Goal: Information Seeking & Learning: Learn about a topic

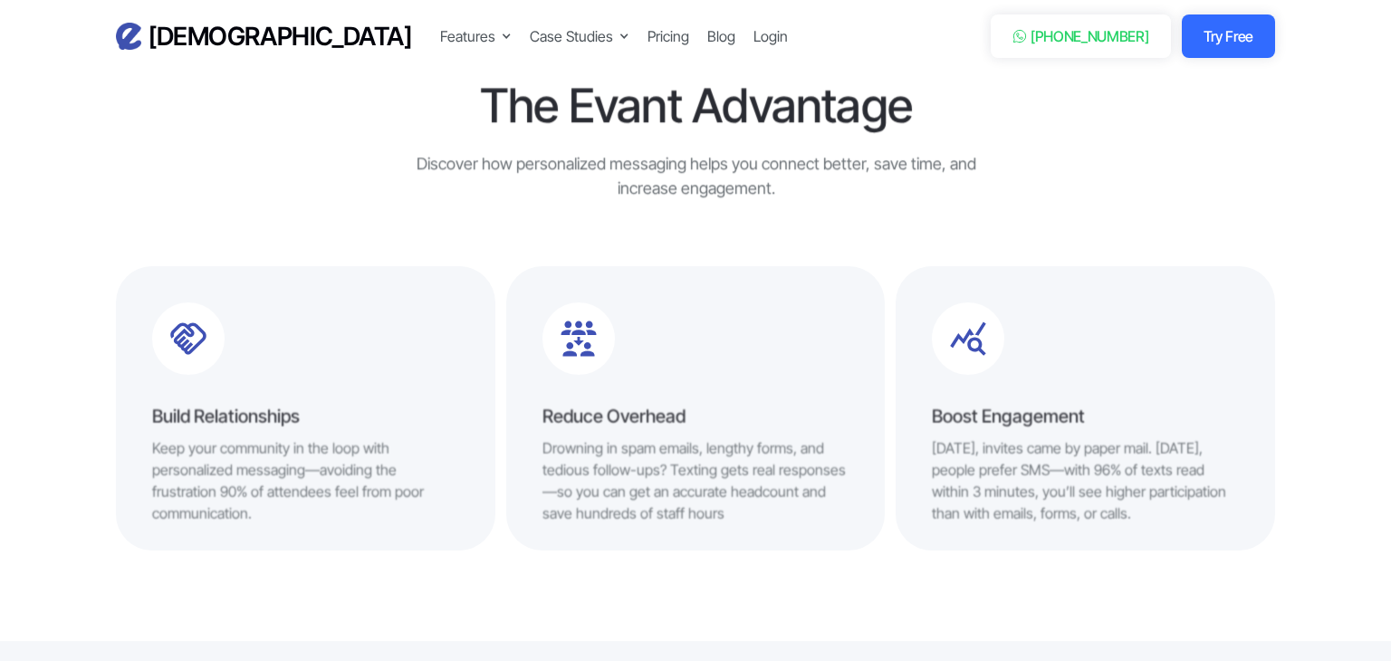
scroll to position [822, 0]
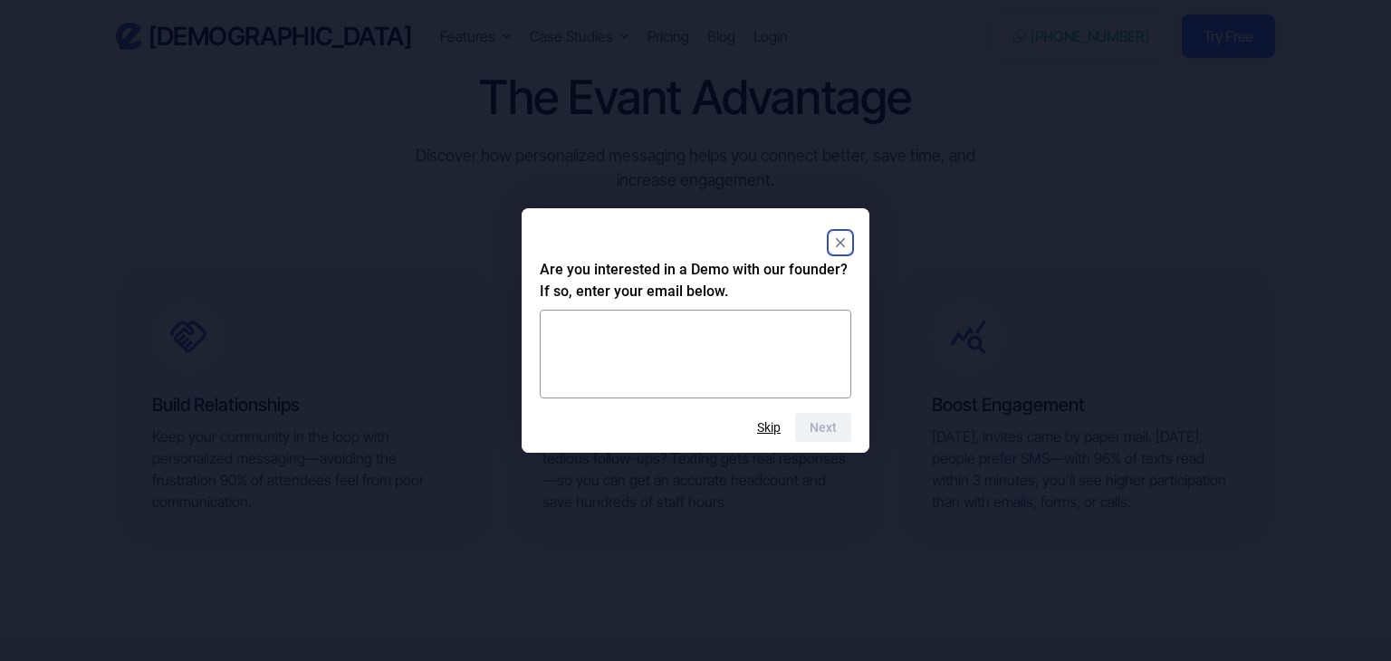
click at [840, 246] on rect "Close" at bounding box center [840, 243] width 22 height 22
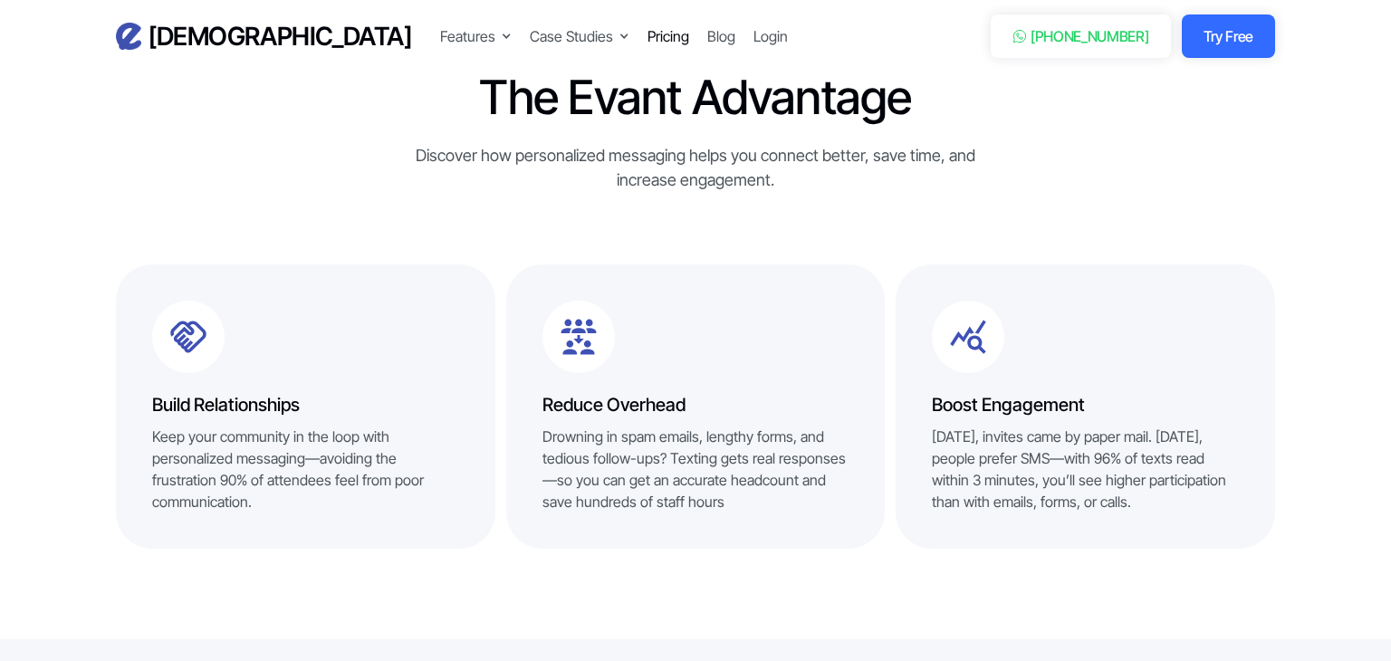
click at [647, 42] on div "Pricing" at bounding box center [668, 36] width 42 height 22
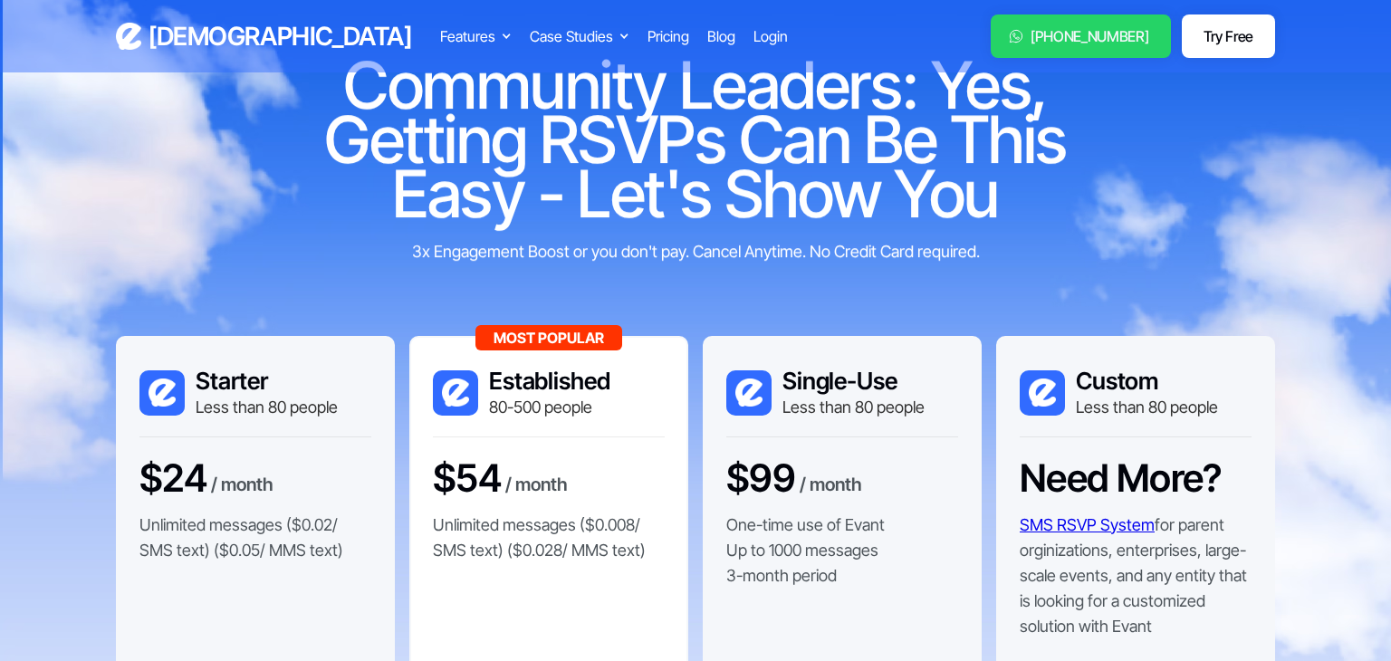
scroll to position [90, 0]
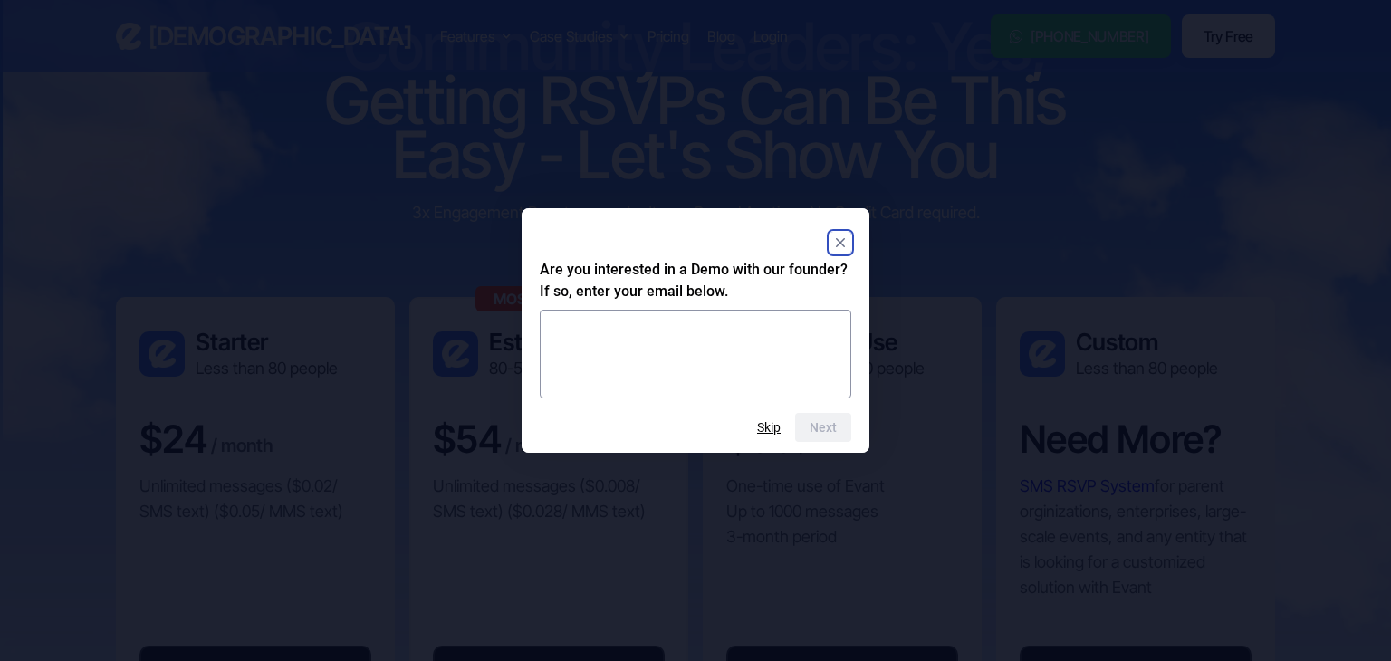
click at [832, 233] on rect "Close" at bounding box center [840, 243] width 22 height 22
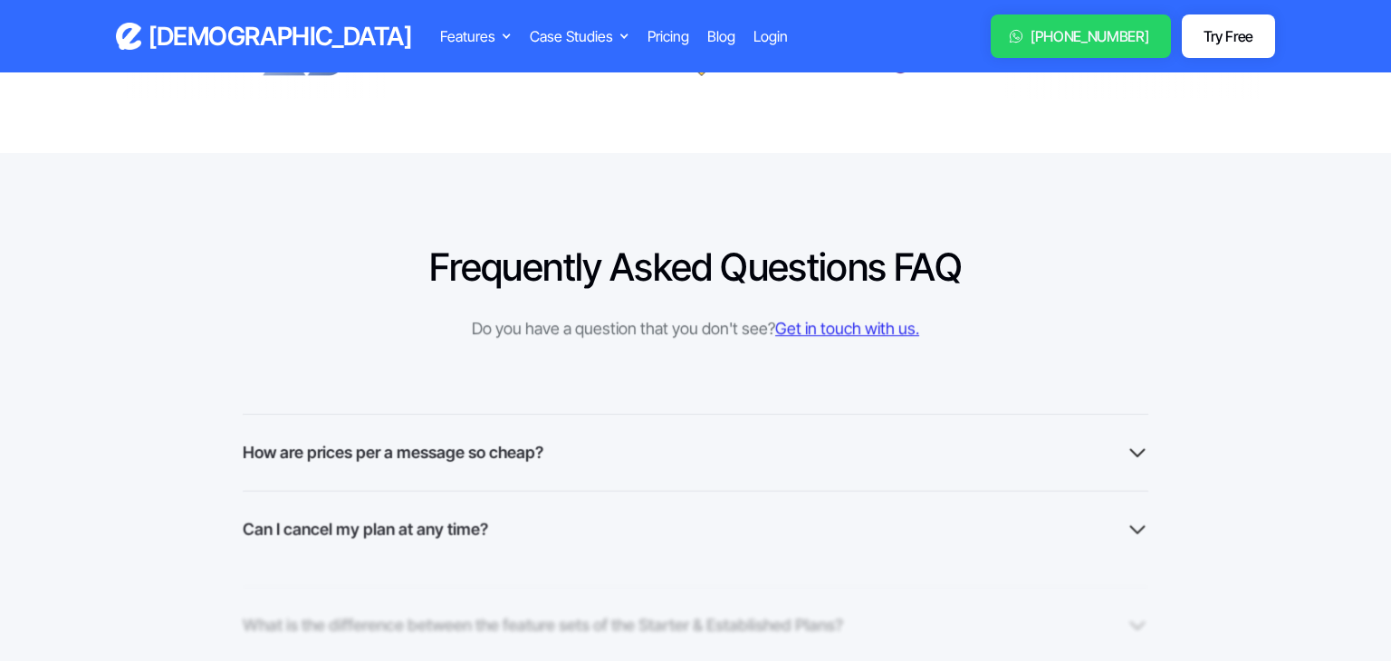
scroll to position [1213, 0]
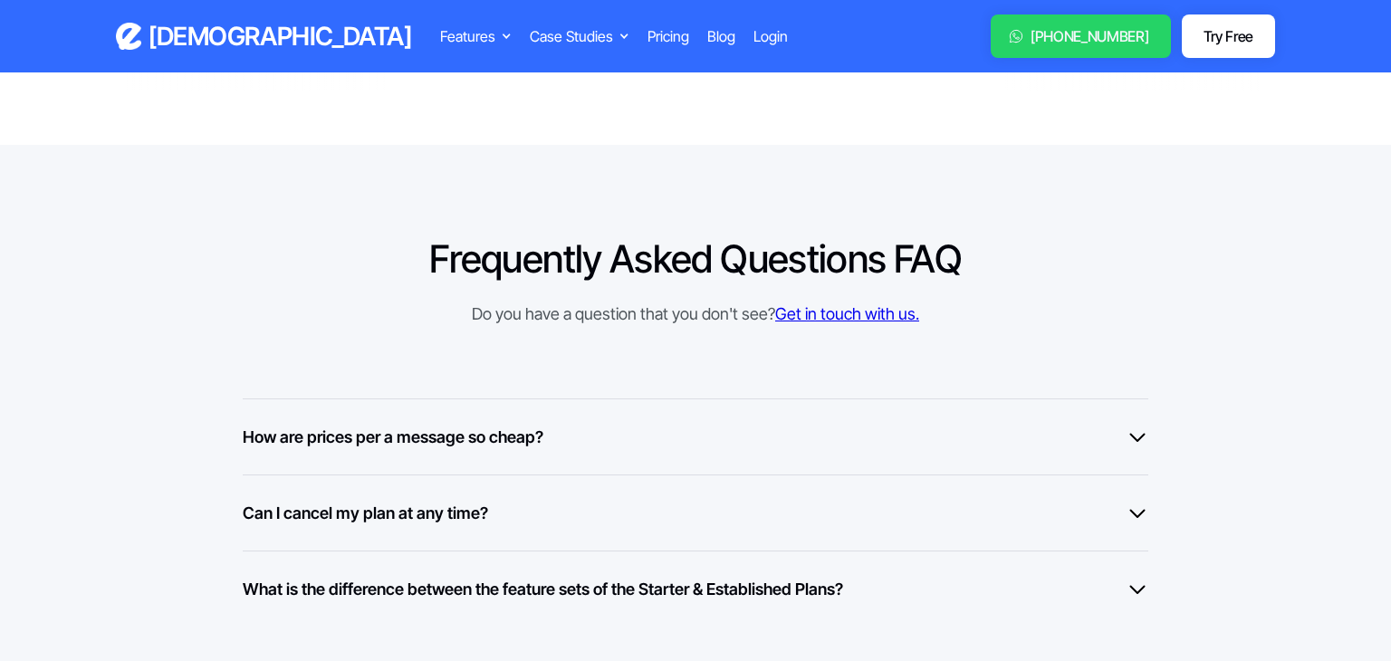
click at [954, 406] on div "How are prices per a message so cheap? At Evant, we've built relationships with…" at bounding box center [695, 436] width 905 height 76
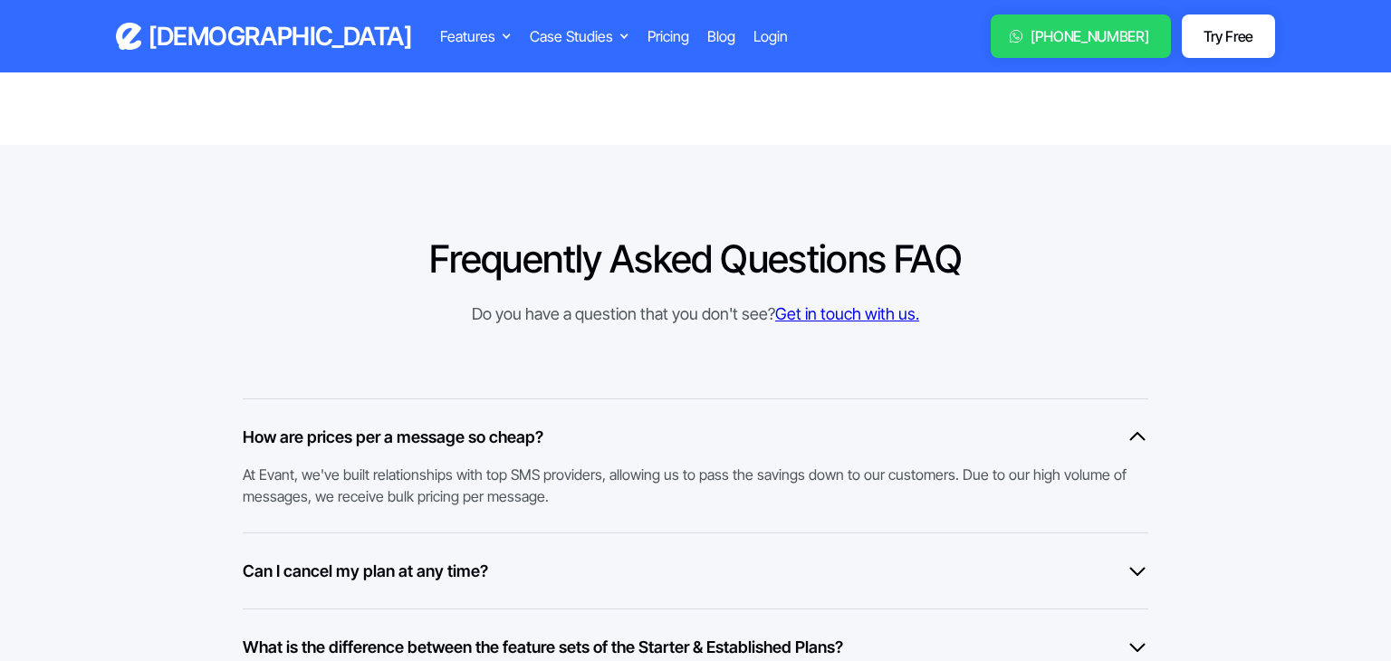
click at [954, 406] on div "How are prices per a message so cheap? At Evant, we've built relationships with…" at bounding box center [695, 465] width 905 height 134
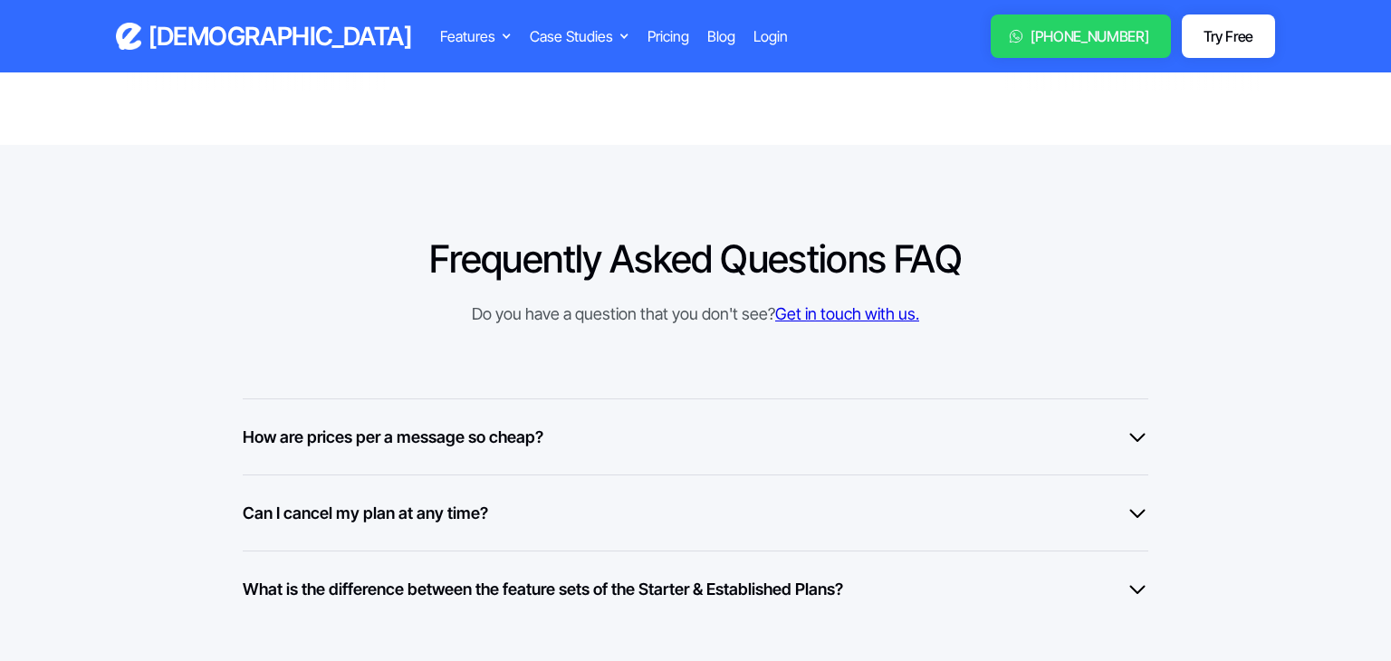
click at [981, 522] on div "Can I cancel my plan at any time?" at bounding box center [695, 513] width 905 height 24
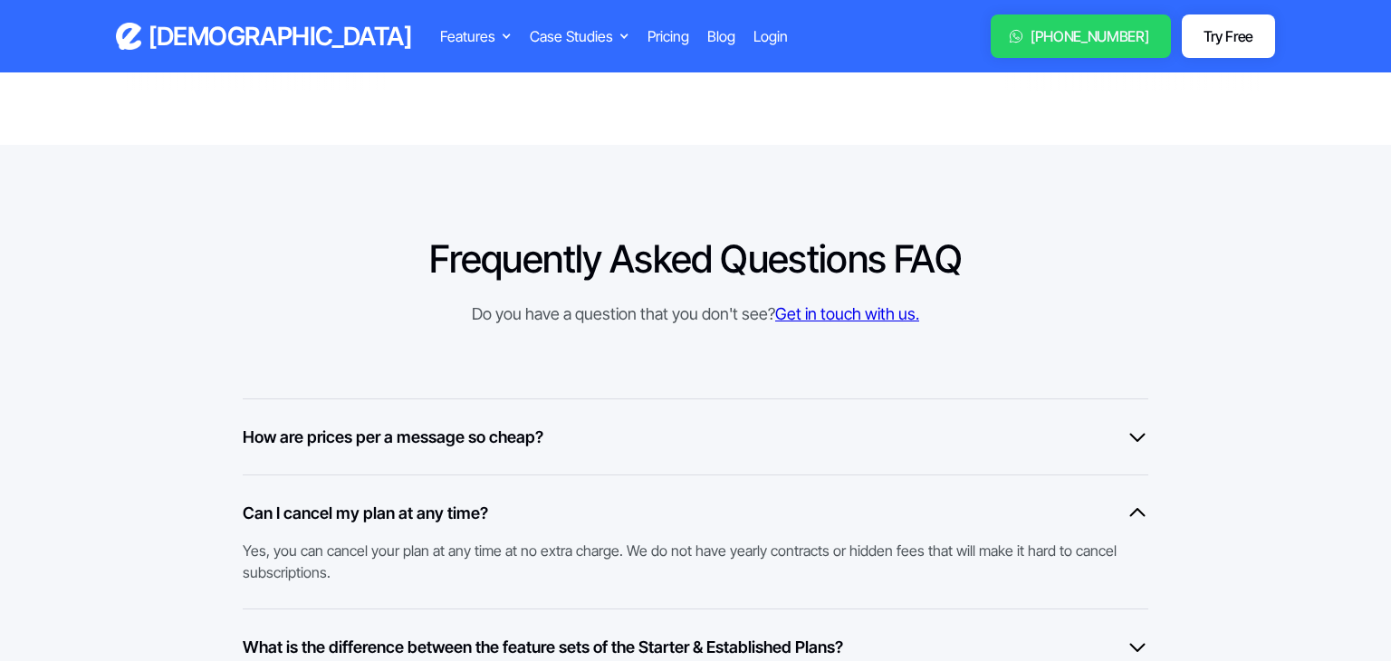
click at [981, 522] on div "Can I cancel my plan at any time?" at bounding box center [695, 513] width 905 height 24
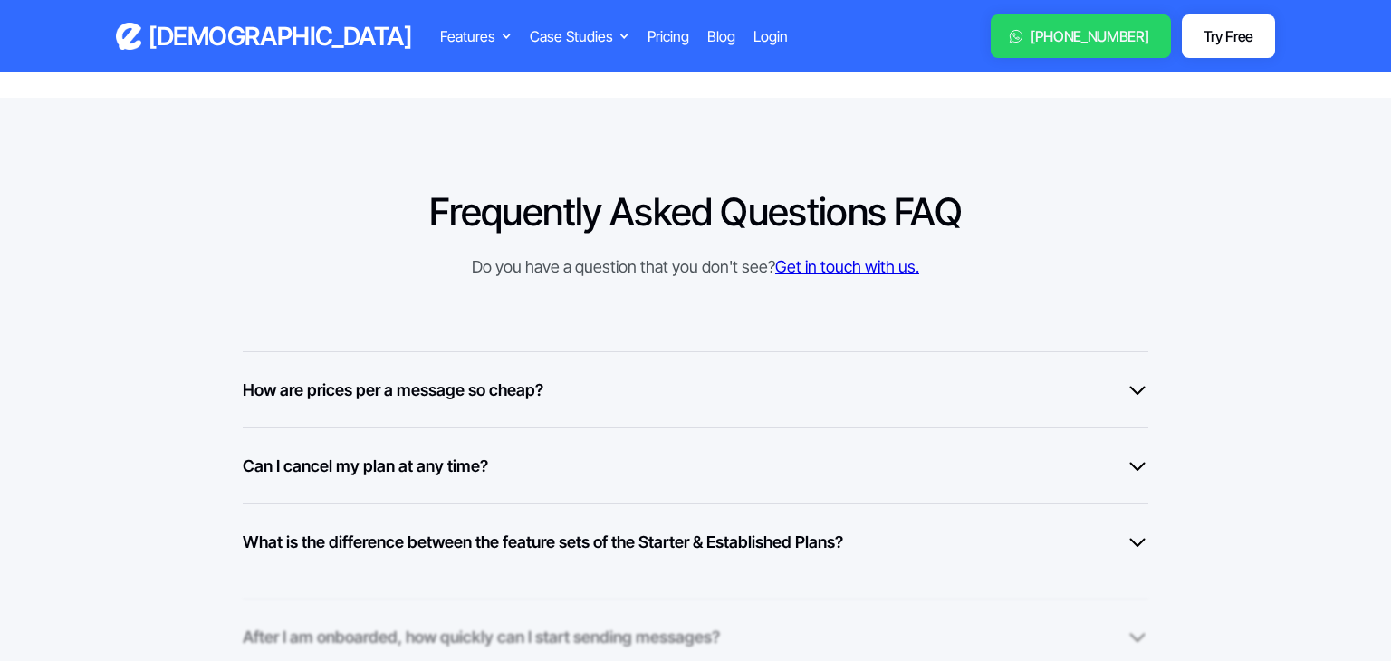
scroll to position [1267, 0]
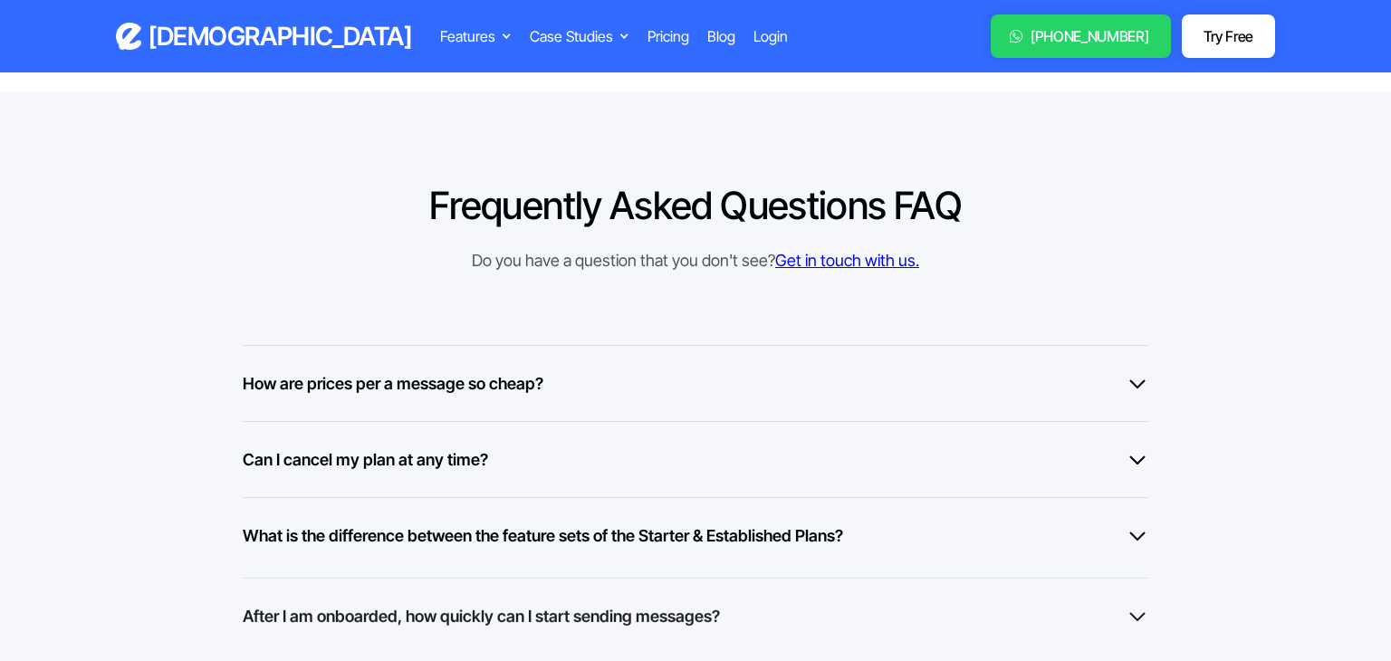
click at [981, 523] on div "What is the difference between the feature sets of the Starter & Established Pl…" at bounding box center [695, 535] width 905 height 24
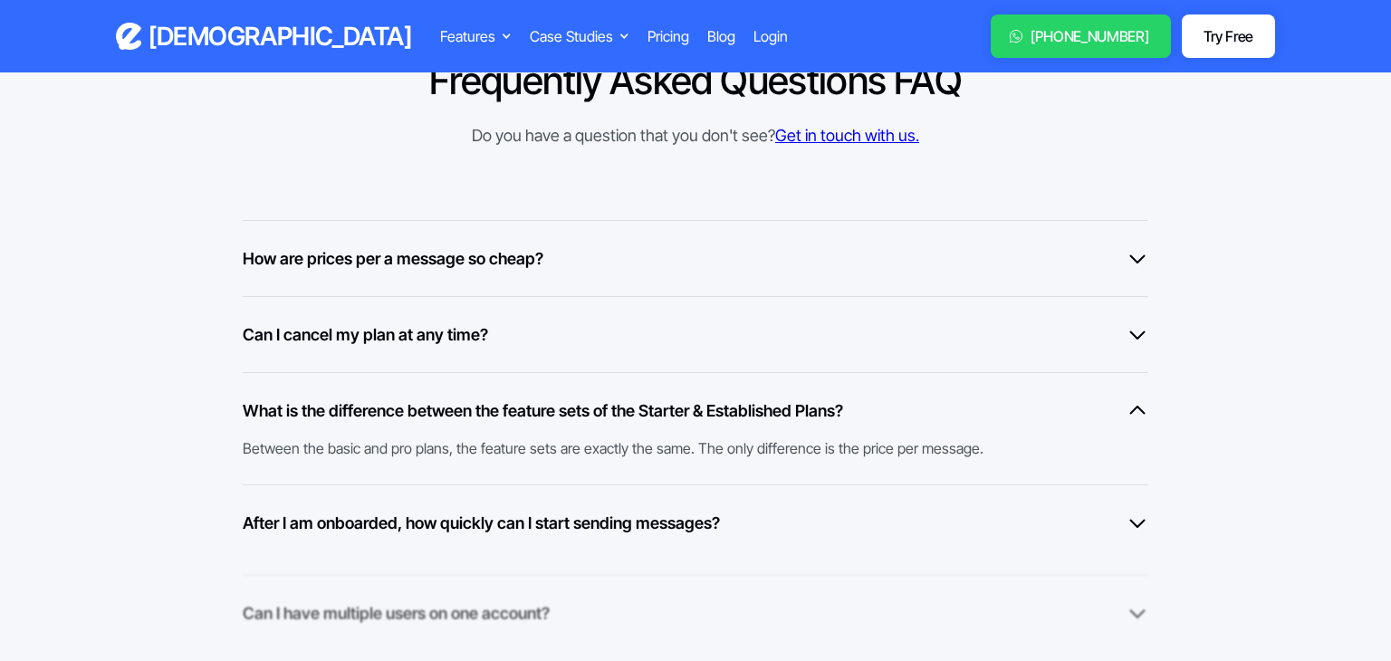
scroll to position [1394, 0]
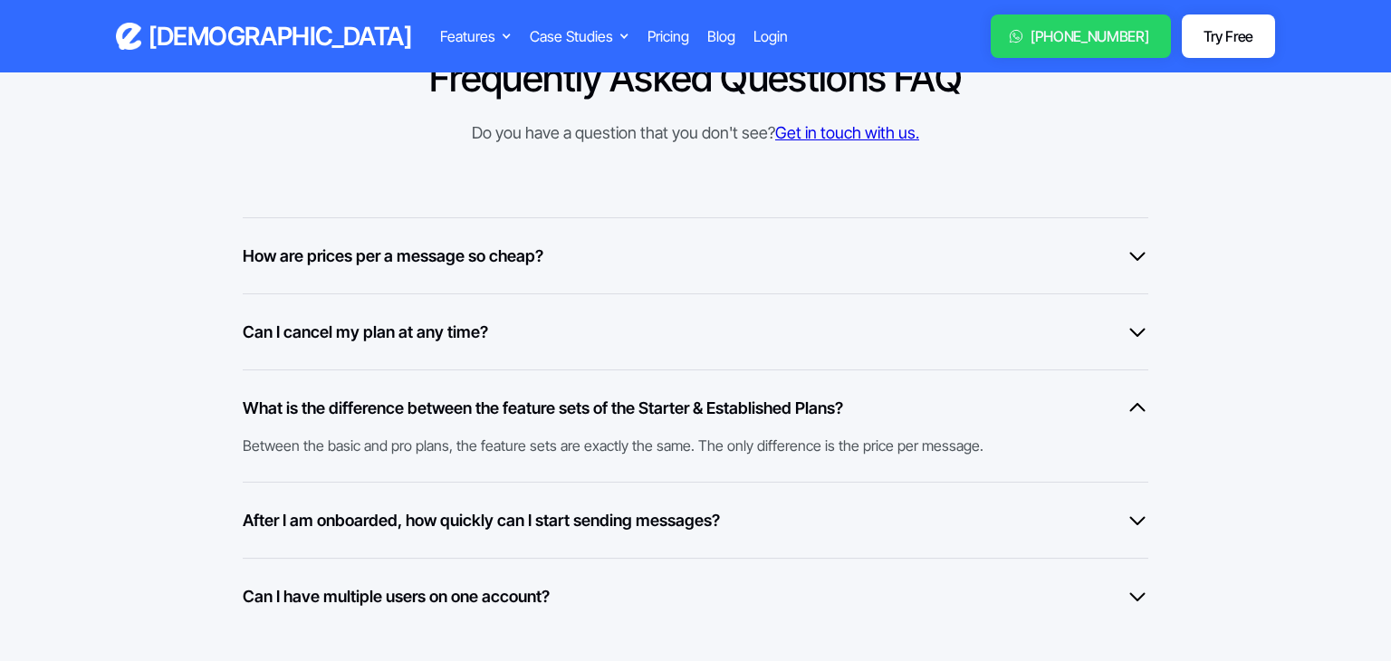
click at [981, 522] on div "After I am onboarded, how quickly can I start sending messages?" at bounding box center [695, 520] width 905 height 24
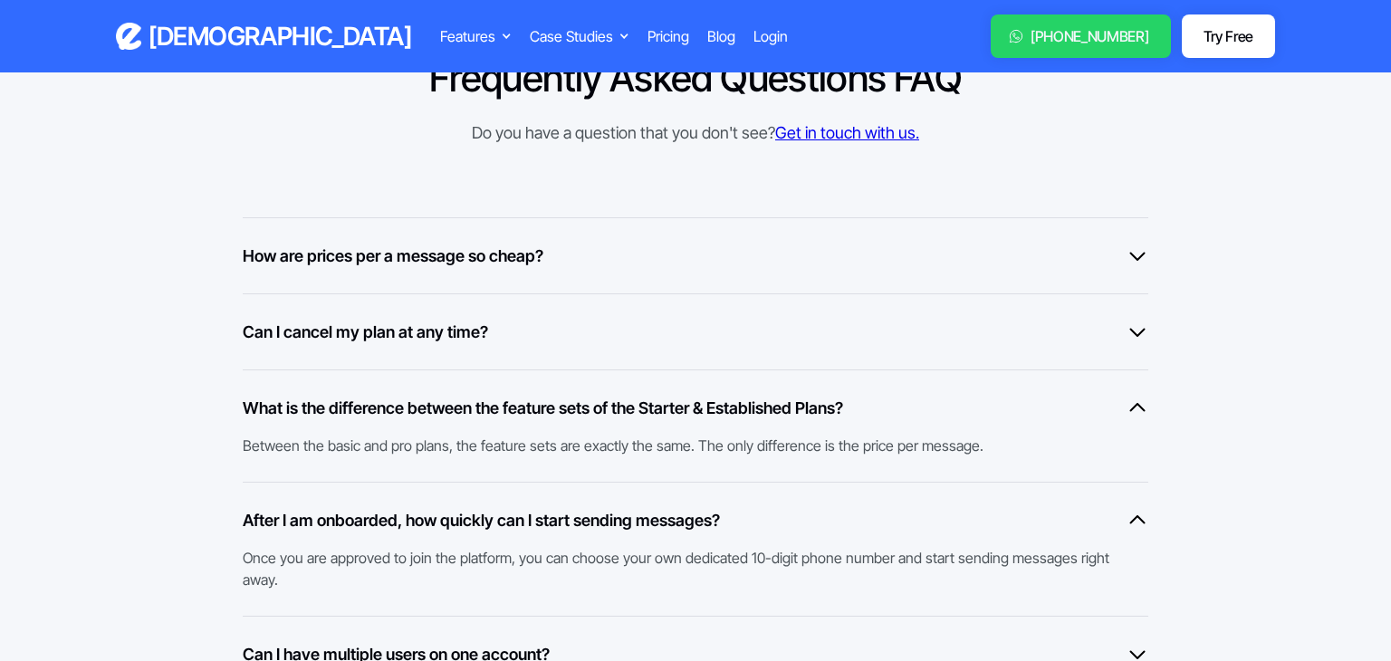
click at [981, 522] on div "After I am onboarded, how quickly can I start sending messages?" at bounding box center [695, 520] width 905 height 24
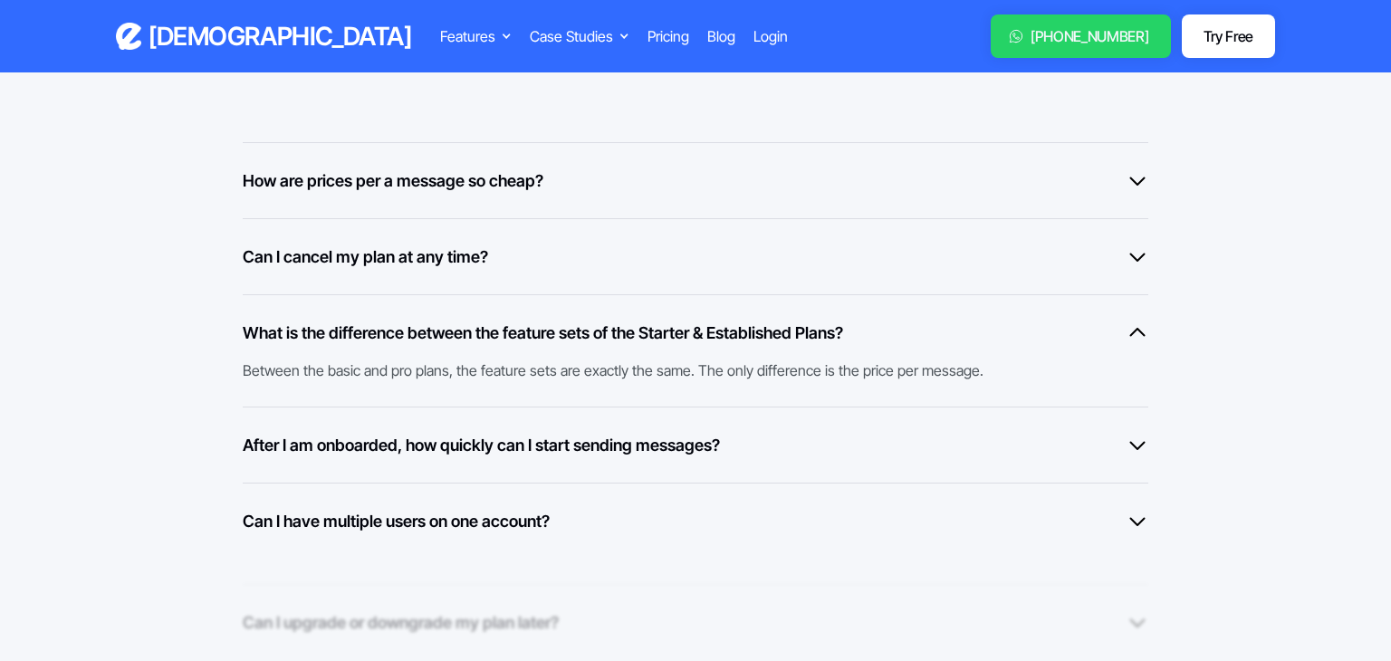
scroll to position [1472, 0]
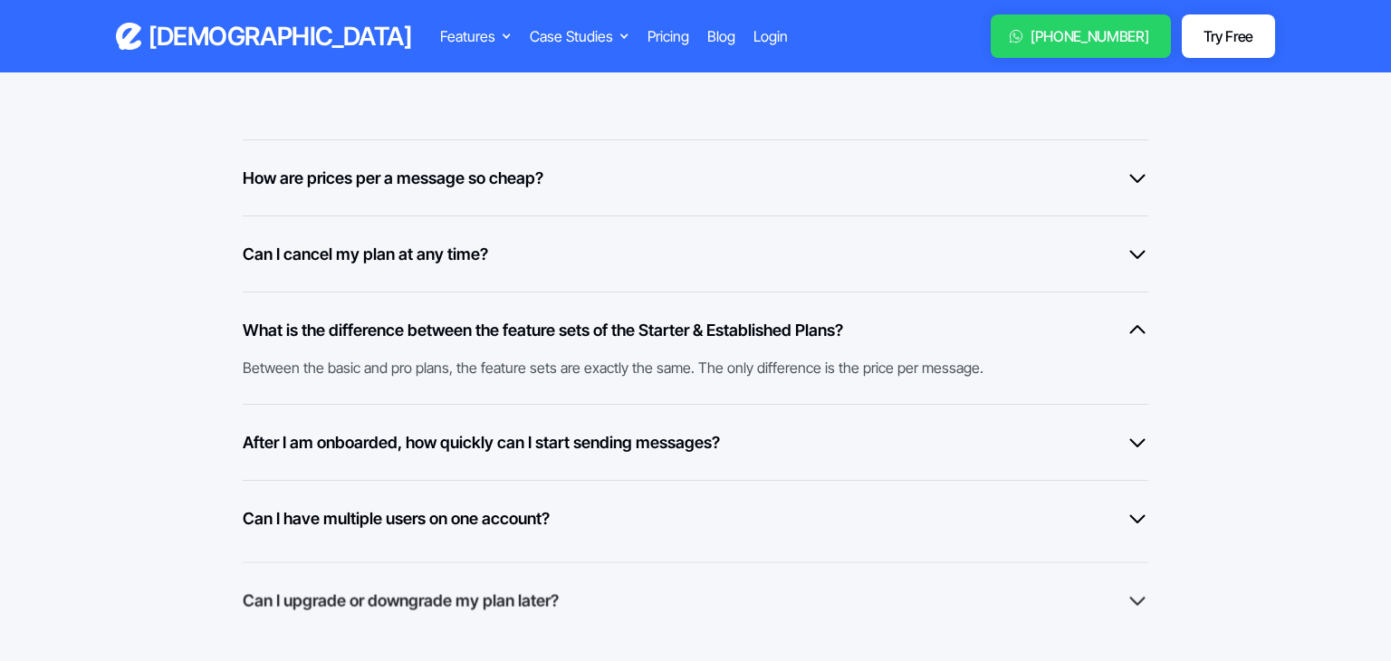
click at [981, 522] on div "Can I have multiple users on one account?" at bounding box center [695, 518] width 905 height 24
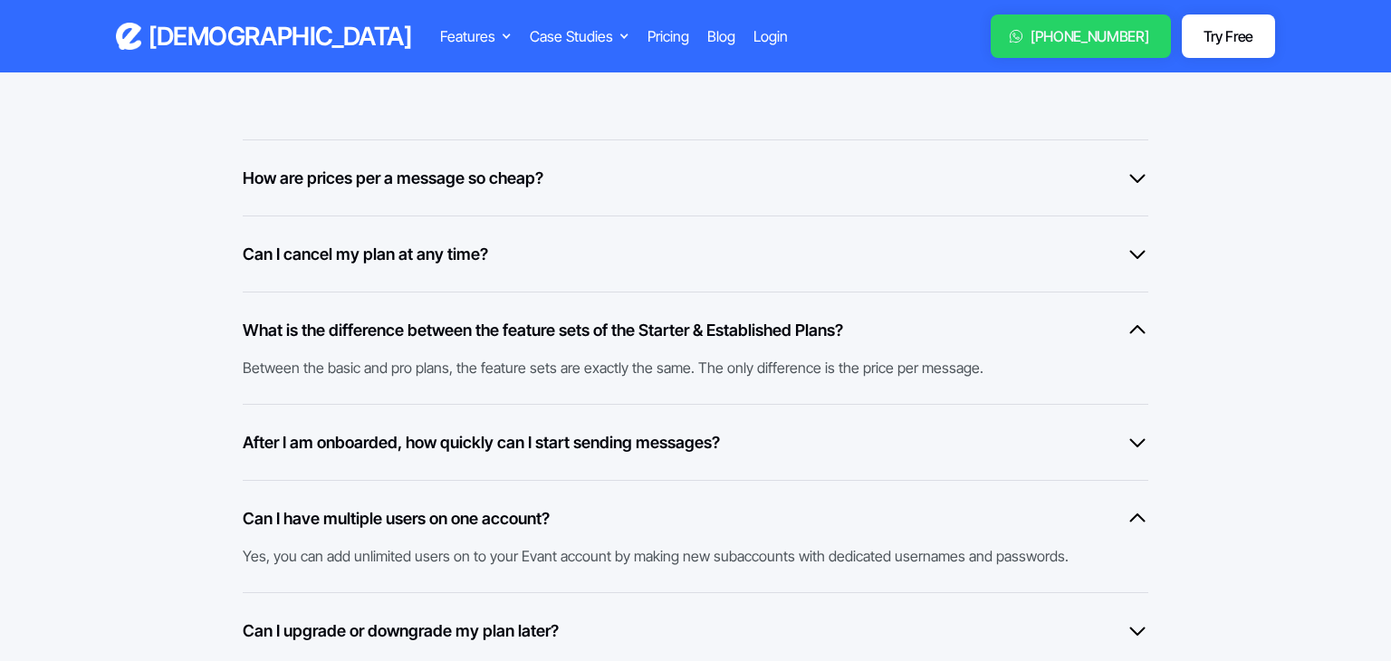
click at [981, 522] on div "Can I have multiple users on one account?" at bounding box center [695, 518] width 905 height 24
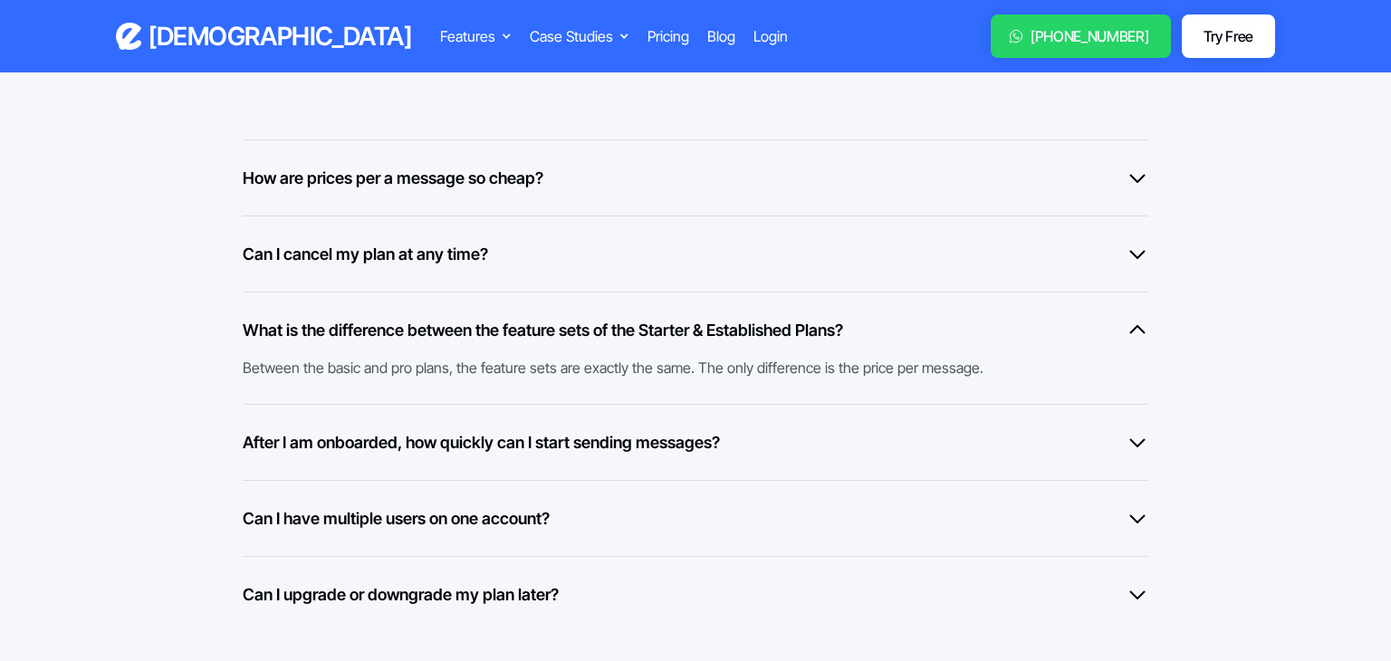
click at [984, 556] on div "Can I upgrade or downgrade my plan later? Yes, if you feel that you want to cha…" at bounding box center [695, 594] width 905 height 76
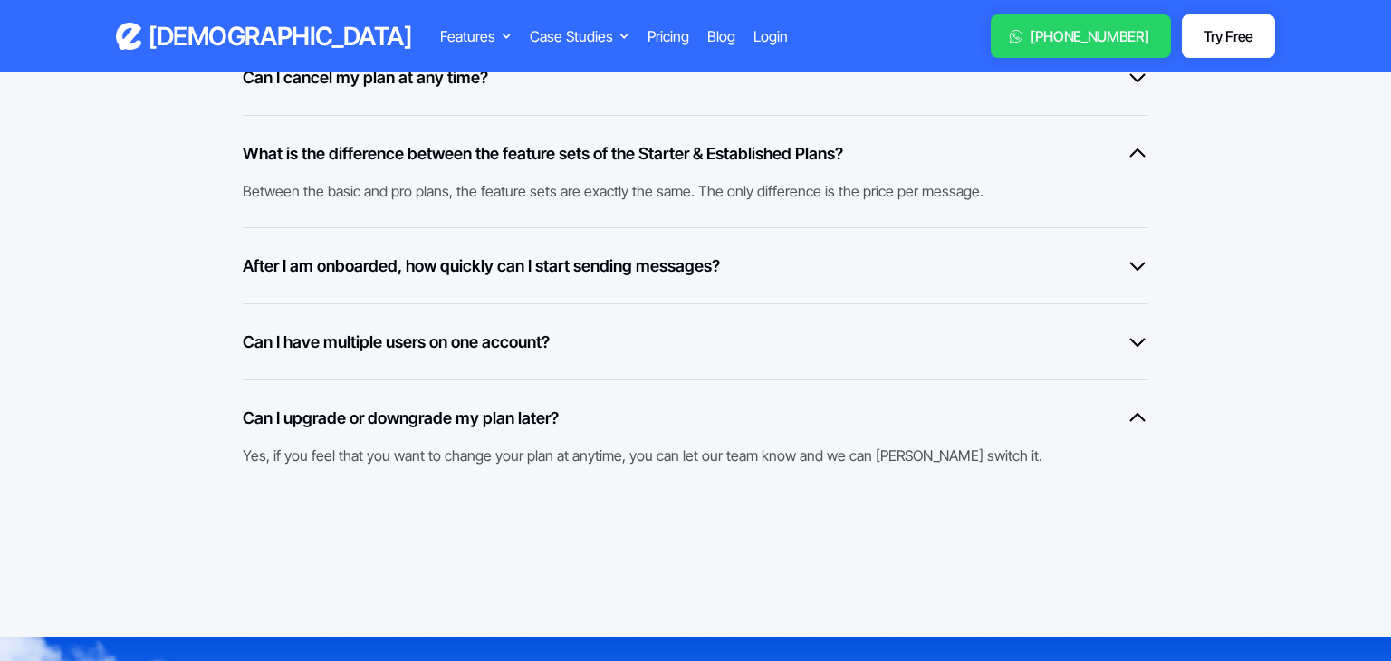
scroll to position [1650, 0]
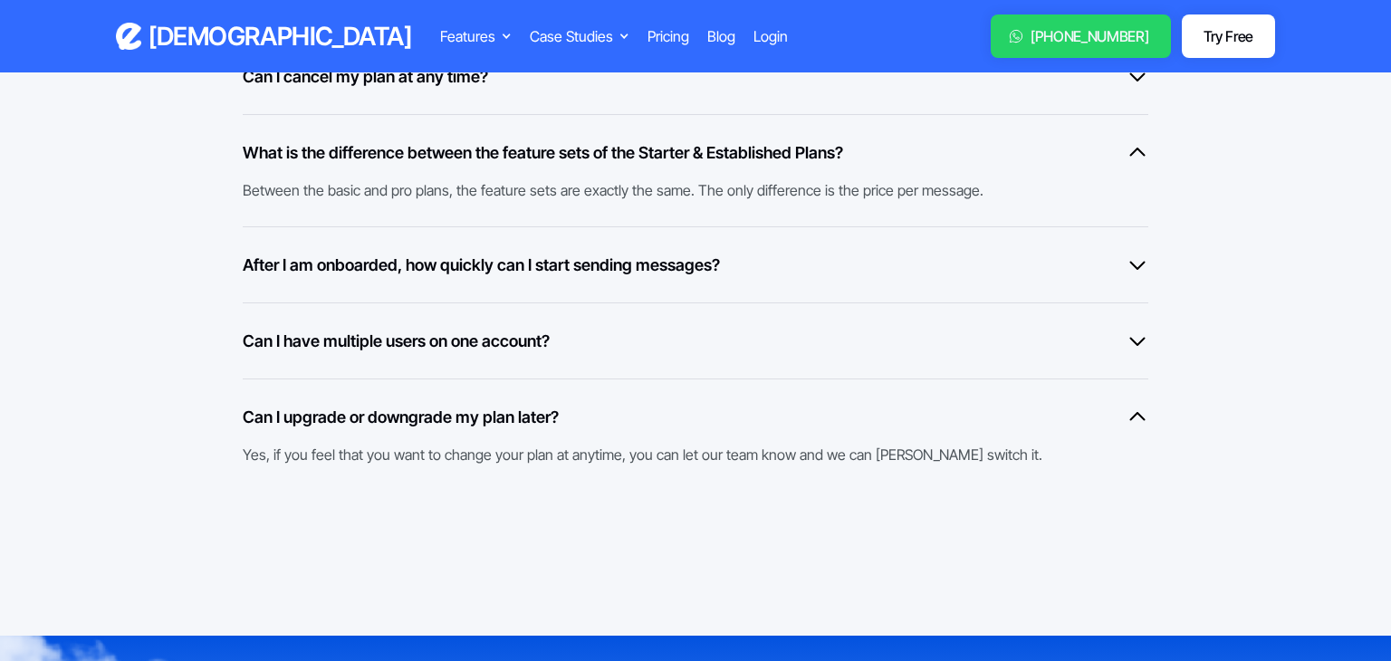
click at [962, 443] on div "Yes, if you feel that you want to change your plan at anytime, you can let our …" at bounding box center [686, 447] width 887 height 36
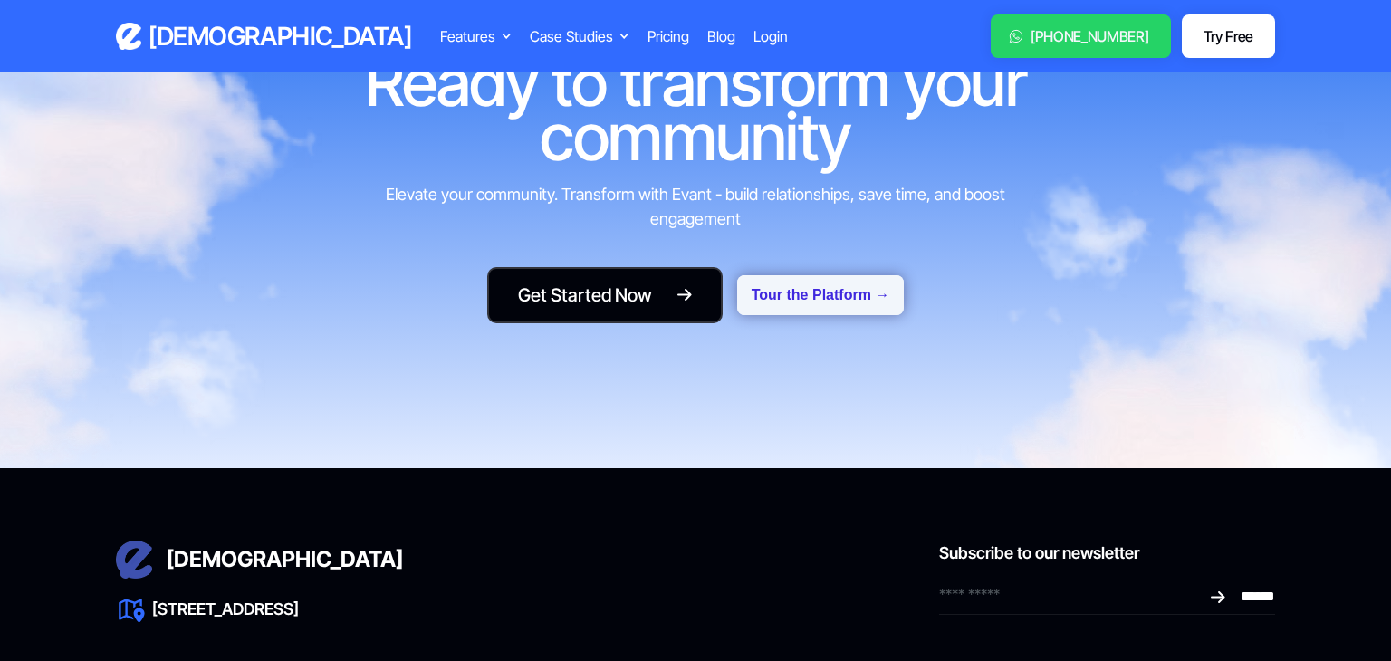
scroll to position [2332, 0]
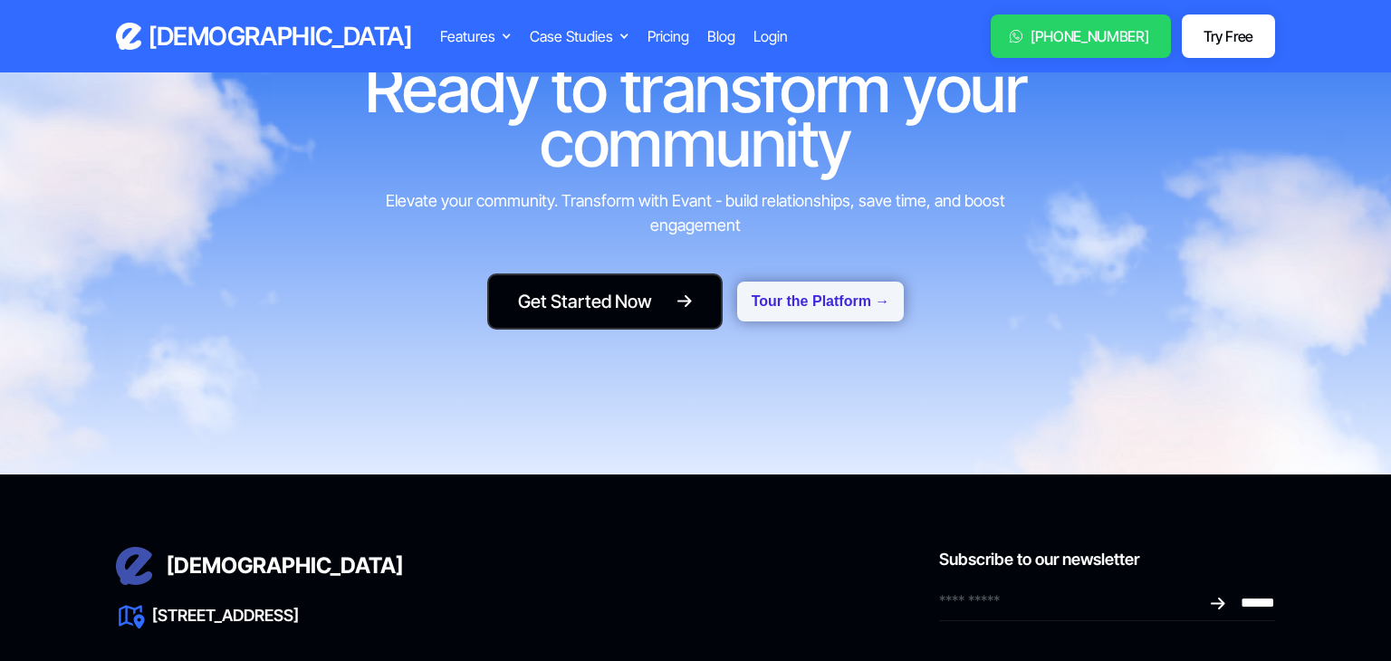
click at [863, 308] on button "Tour the Platform →" at bounding box center [820, 302] width 167 height 40
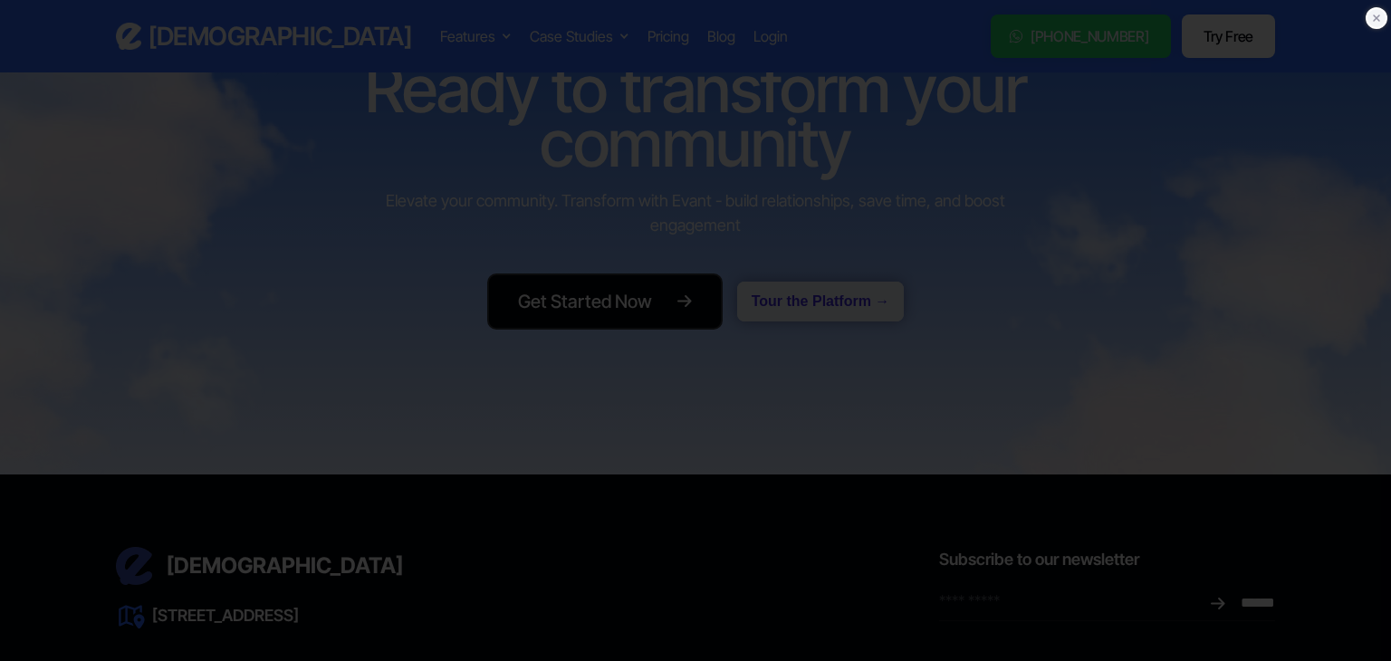
click at [1364, 18] on div at bounding box center [695, 330] width 1391 height 661
click at [1377, 15] on icon at bounding box center [1376, 18] width 18 height 18
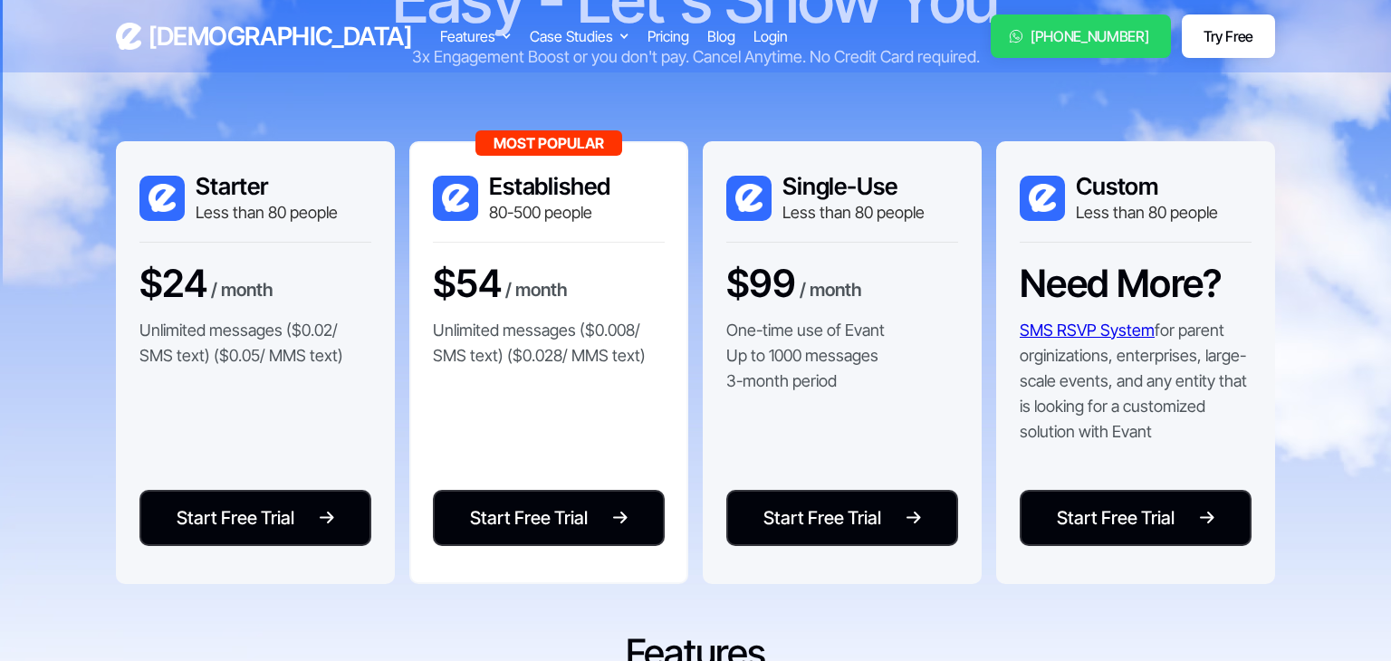
scroll to position [0, 0]
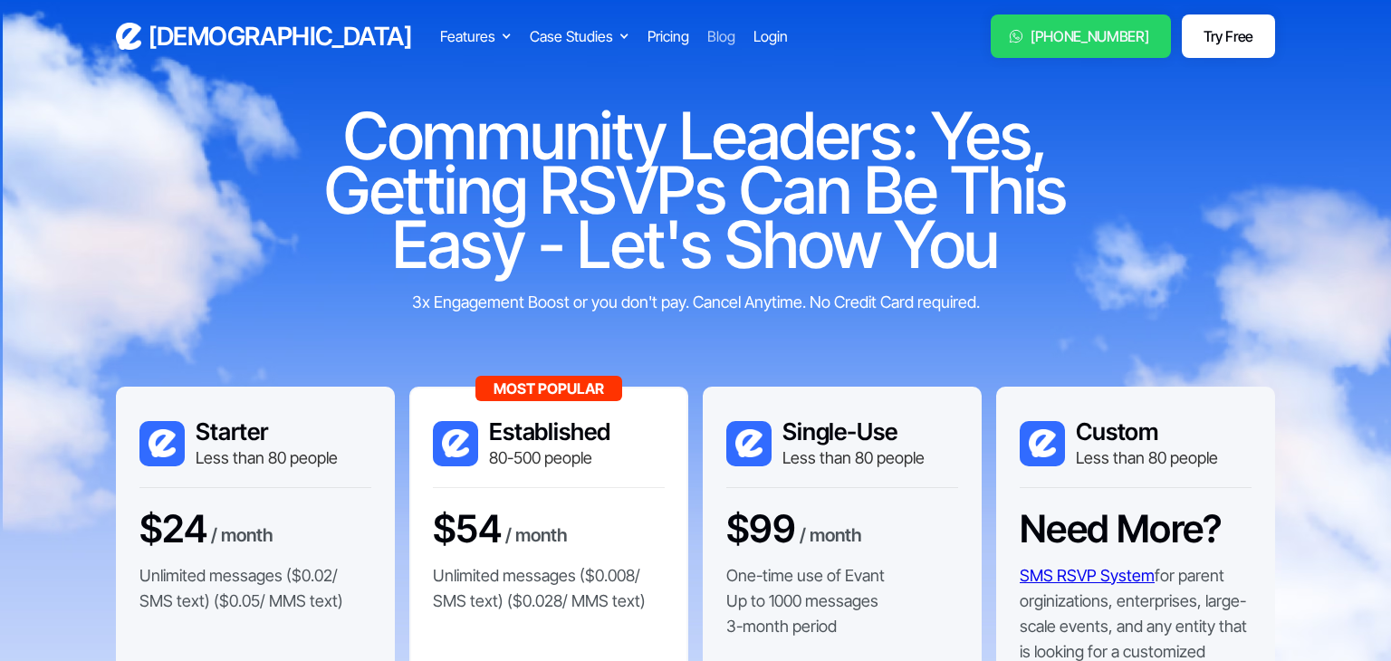
click at [707, 40] on div "Blog" at bounding box center [721, 36] width 28 height 22
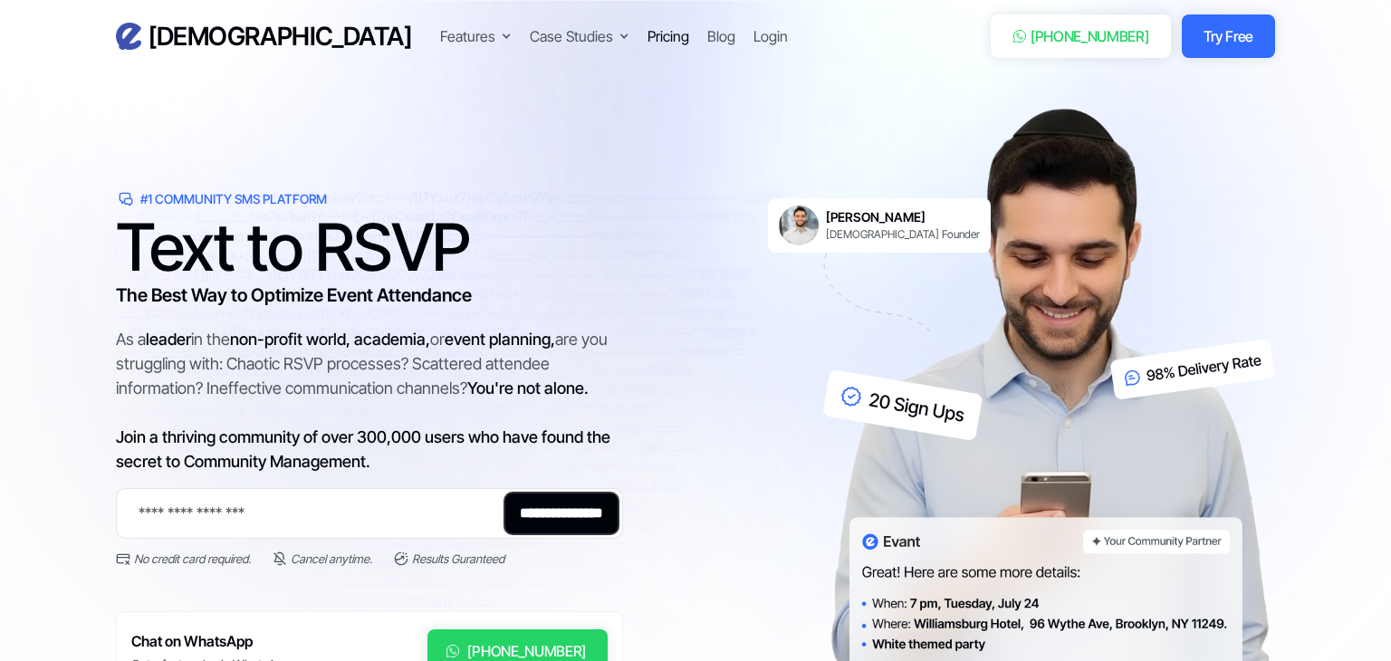
click at [647, 37] on div "Pricing" at bounding box center [668, 36] width 42 height 22
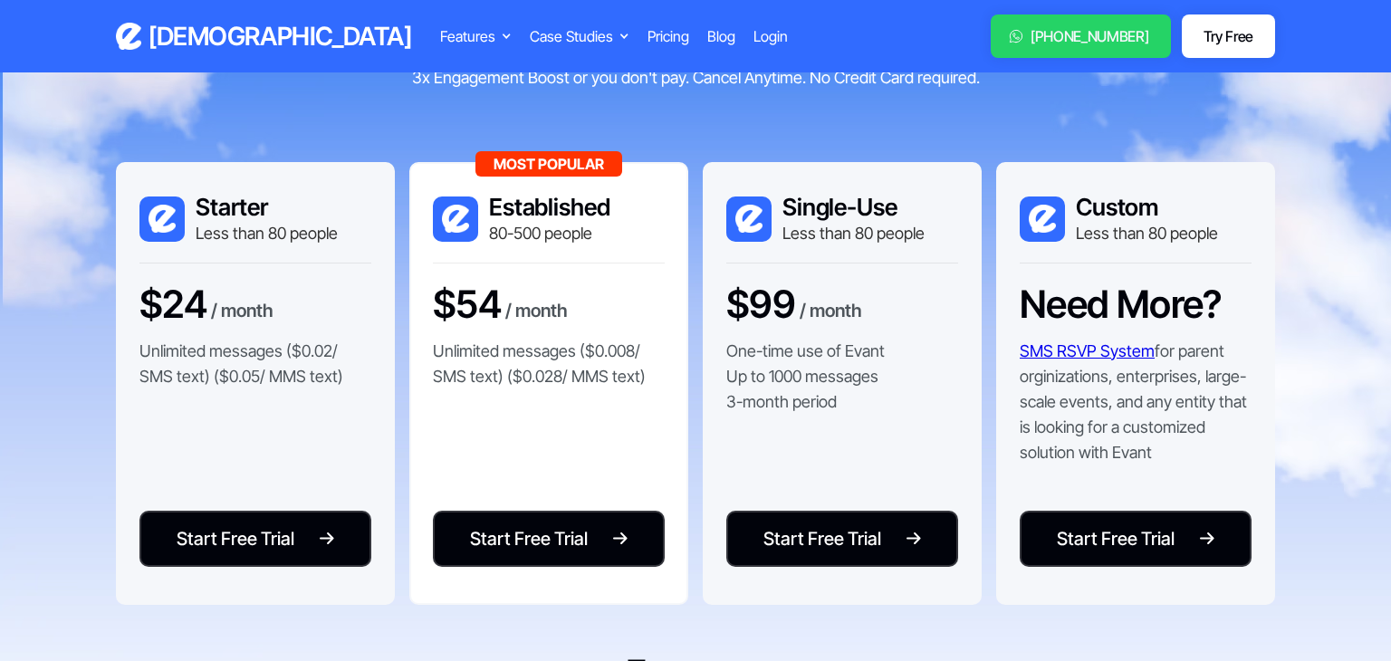
scroll to position [222, 0]
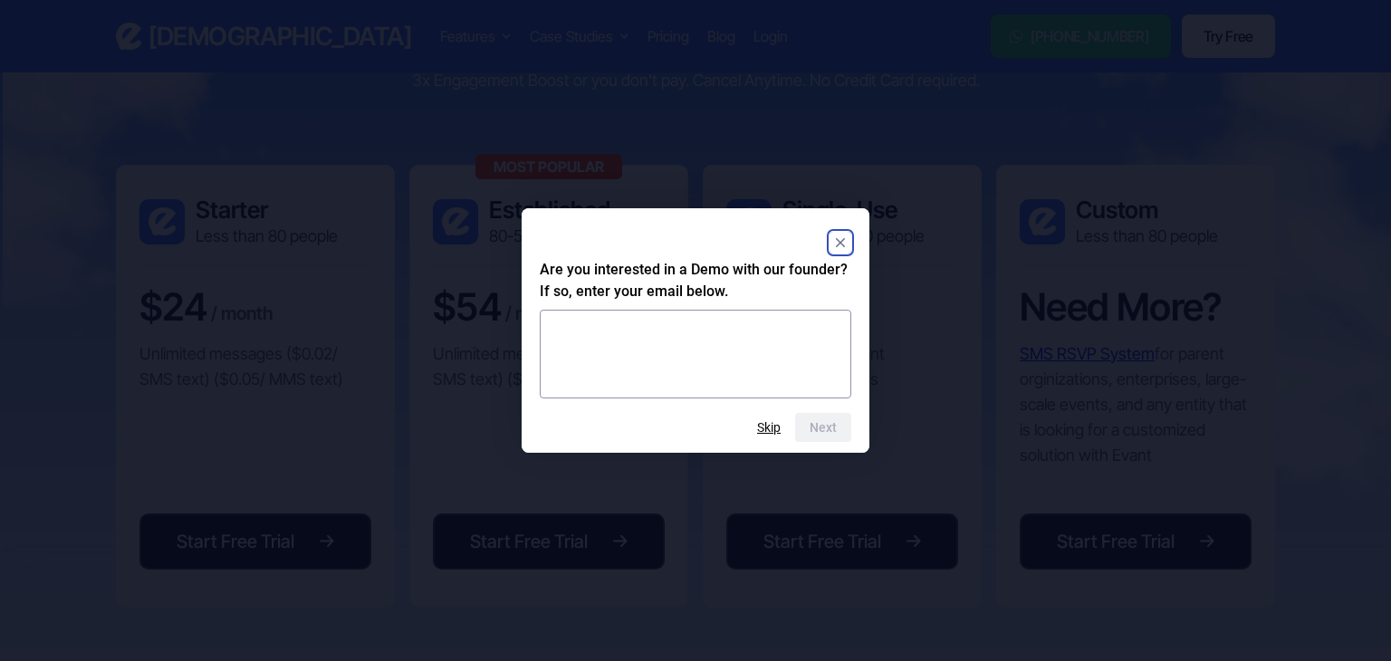
click at [841, 243] on icon "Close" at bounding box center [840, 242] width 9 height 9
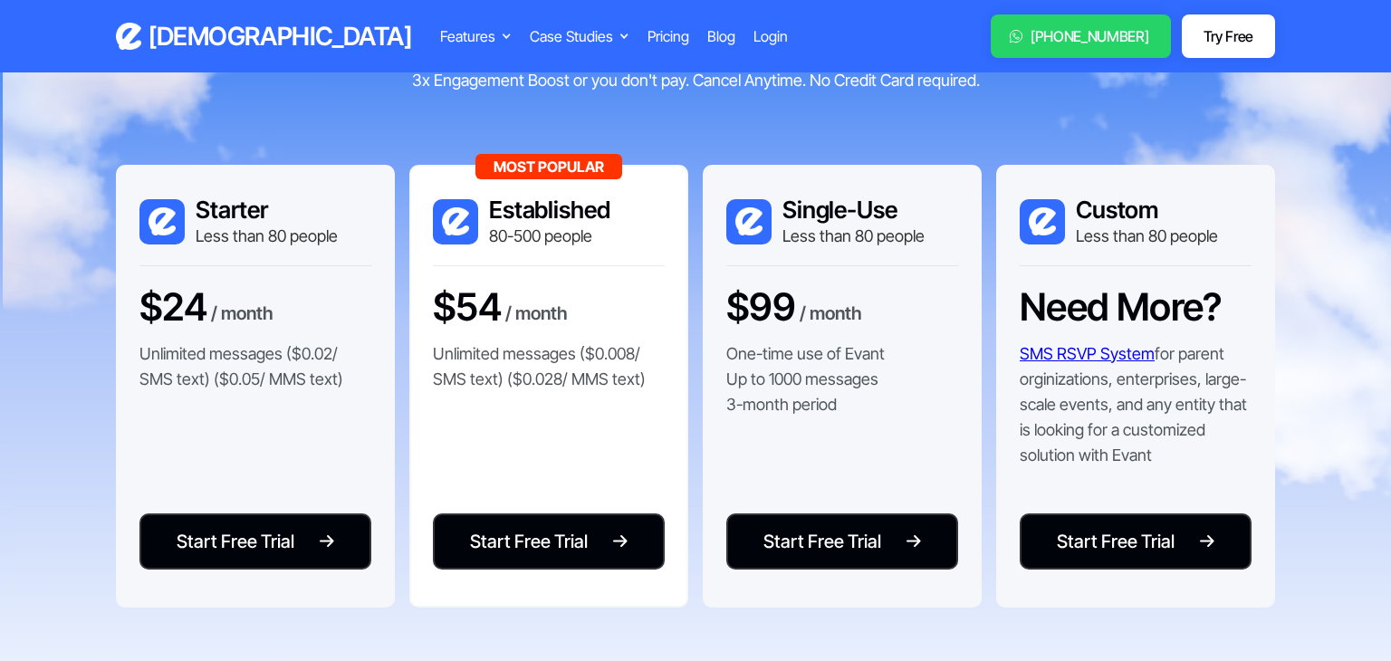
click at [1092, 349] on link "SMS RSVP System" at bounding box center [1086, 353] width 135 height 19
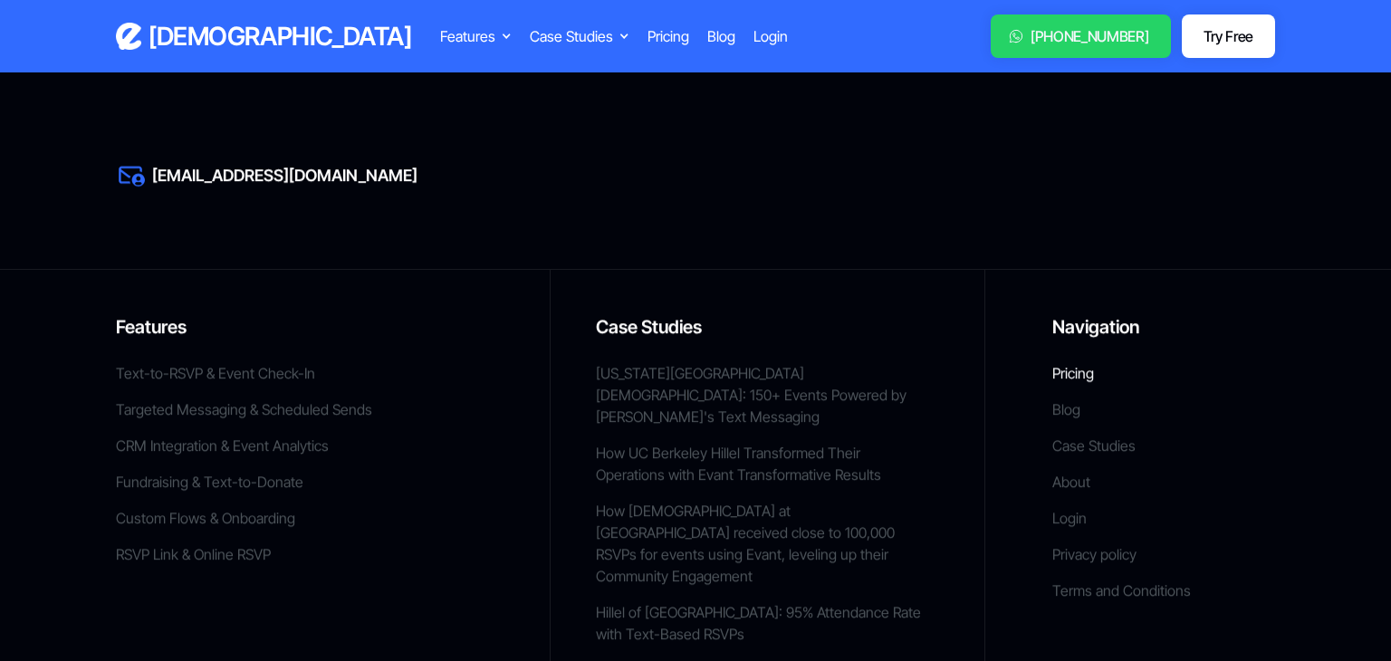
scroll to position [2962, 0]
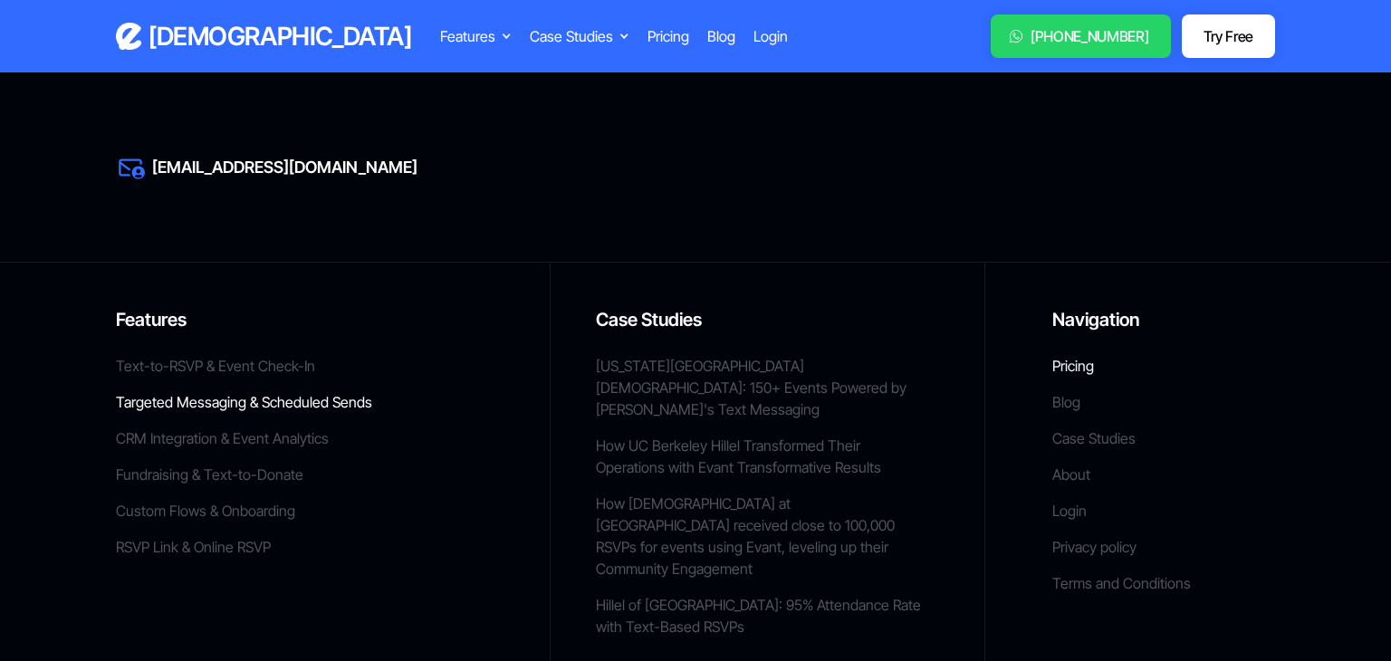
click at [273, 392] on link "Targeted Messaging & Scheduled Sends" at bounding box center [244, 402] width 256 height 22
